Goal: Task Accomplishment & Management: Use online tool/utility

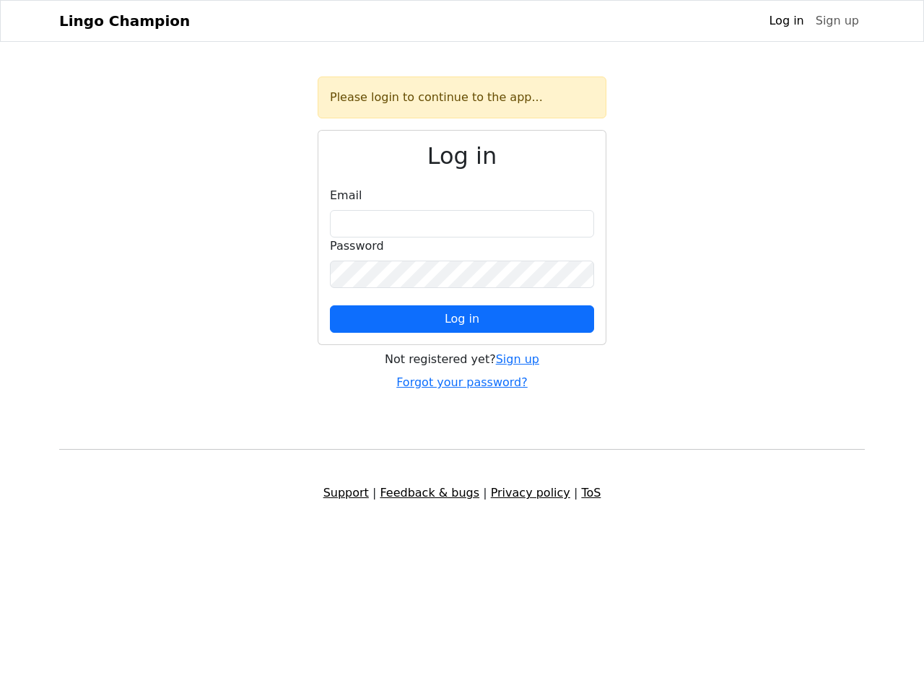
click at [462, 319] on span "Log in" at bounding box center [462, 319] width 35 height 14
